Goal: Task Accomplishment & Management: Use online tool/utility

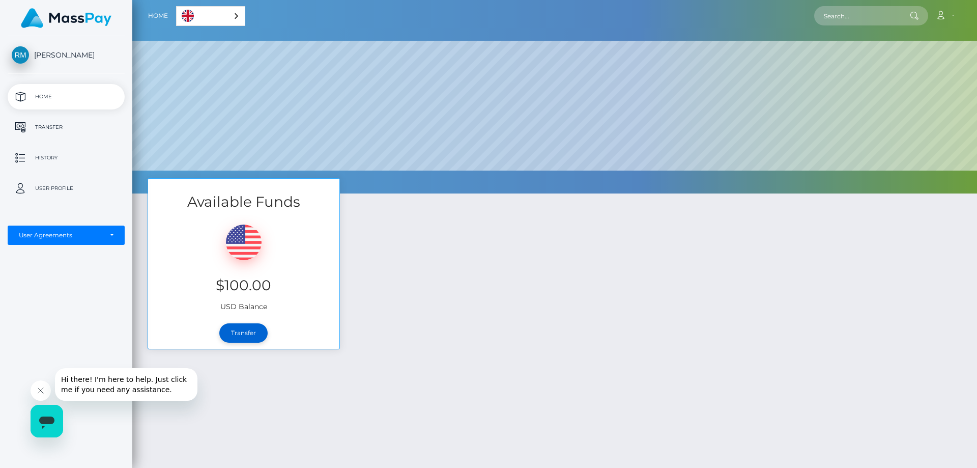
click at [243, 334] on link "Transfer" at bounding box center [243, 332] width 48 height 19
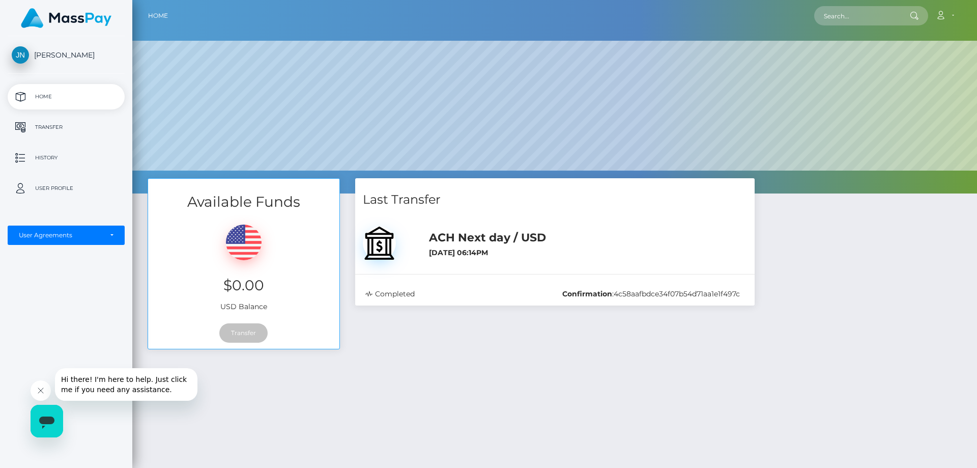
click at [254, 337] on div "Transfer" at bounding box center [243, 333] width 191 height 32
click at [43, 127] on p "Transfer" at bounding box center [66, 127] width 109 height 15
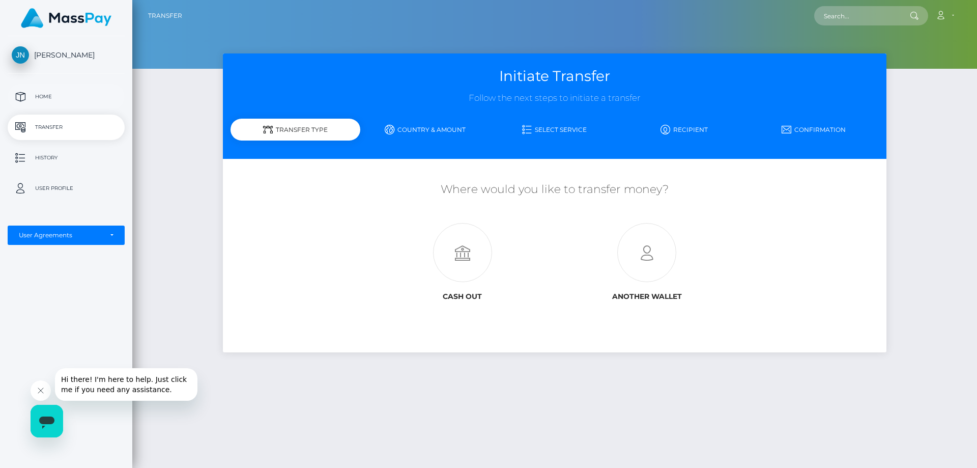
click at [44, 94] on p "Home" at bounding box center [66, 96] width 109 height 15
